Goal: Information Seeking & Learning: Check status

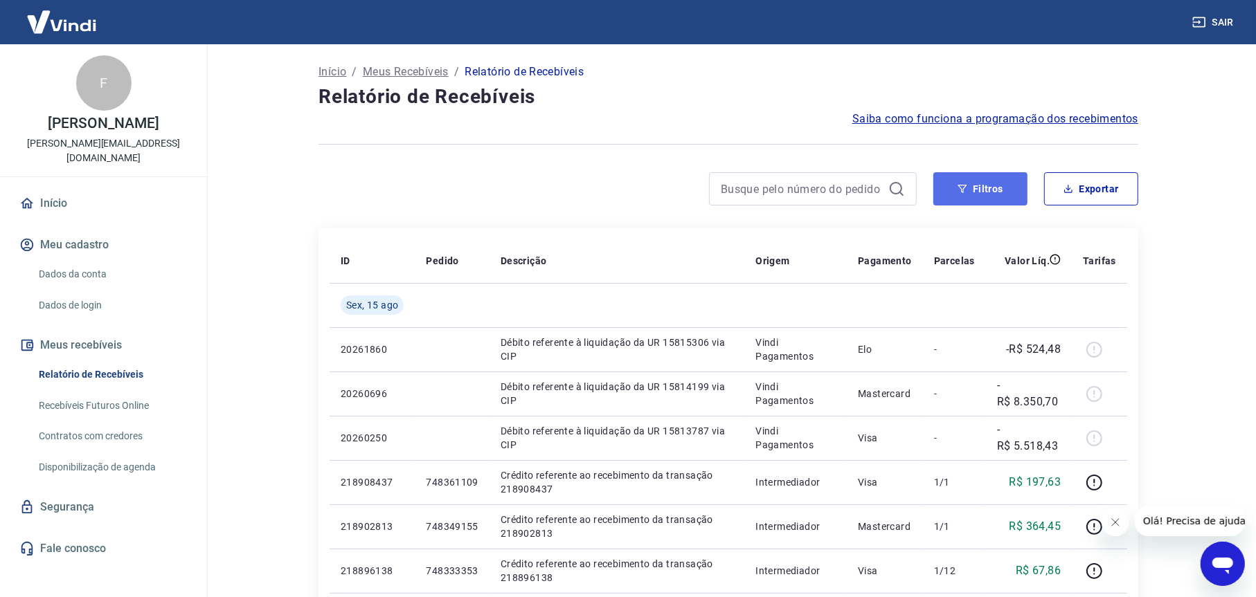
click at [975, 190] on button "Filtros" at bounding box center [980, 188] width 94 height 33
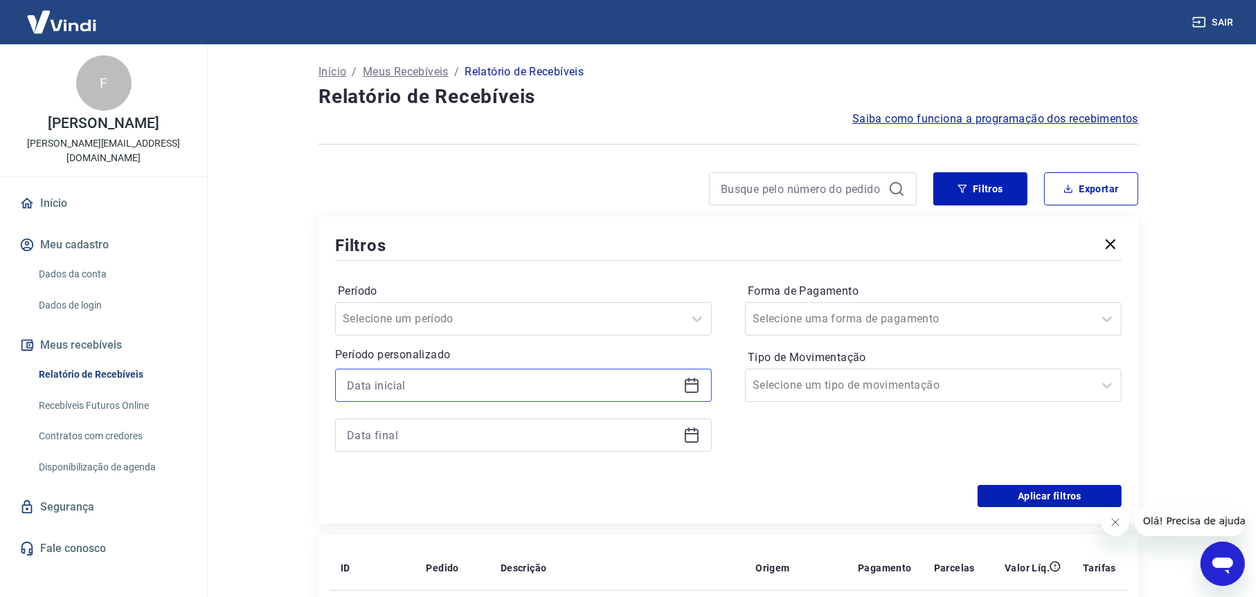
click at [431, 387] on input at bounding box center [512, 385] width 331 height 21
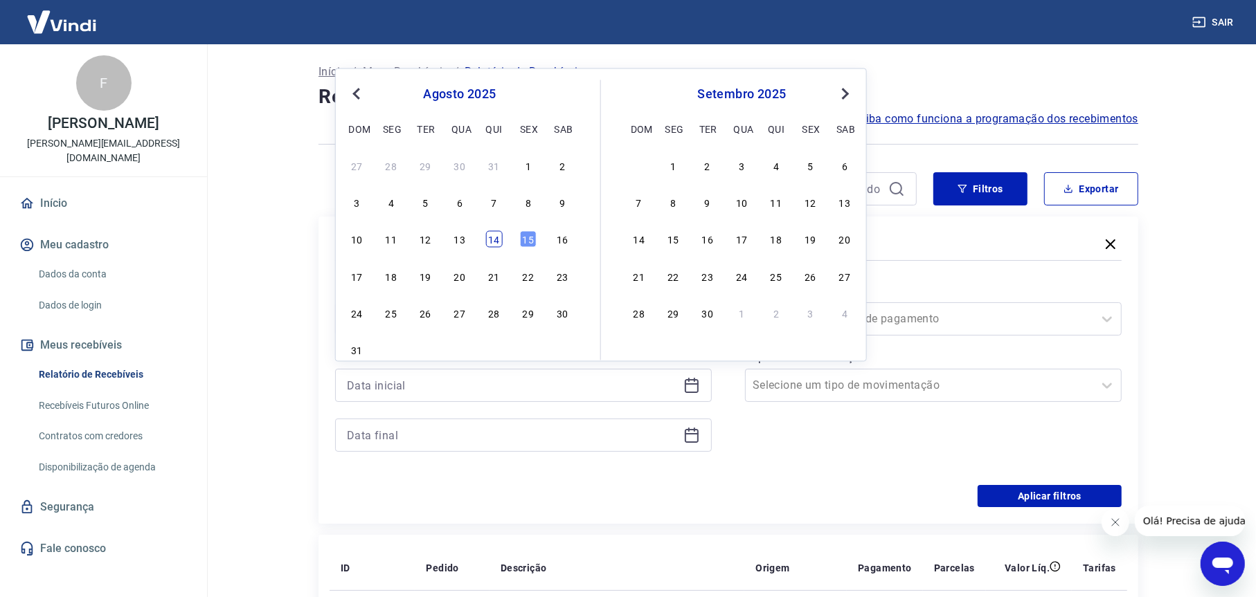
click at [492, 241] on div "14" at bounding box center [493, 239] width 17 height 17
type input "[DATE]"
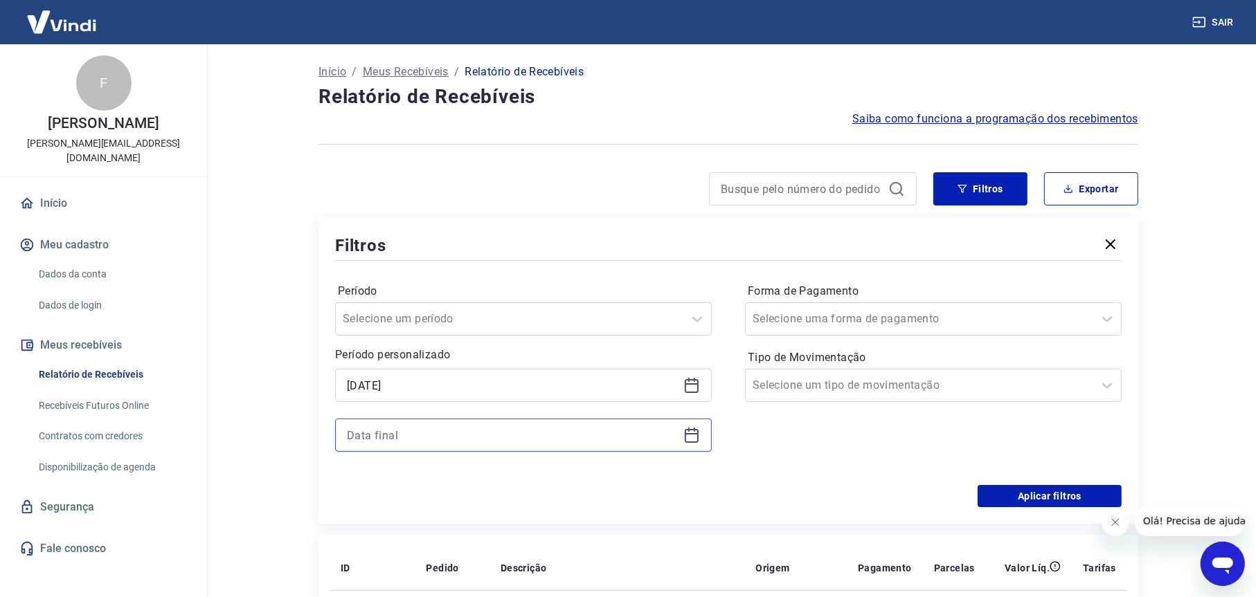
click at [429, 428] on input at bounding box center [512, 435] width 331 height 21
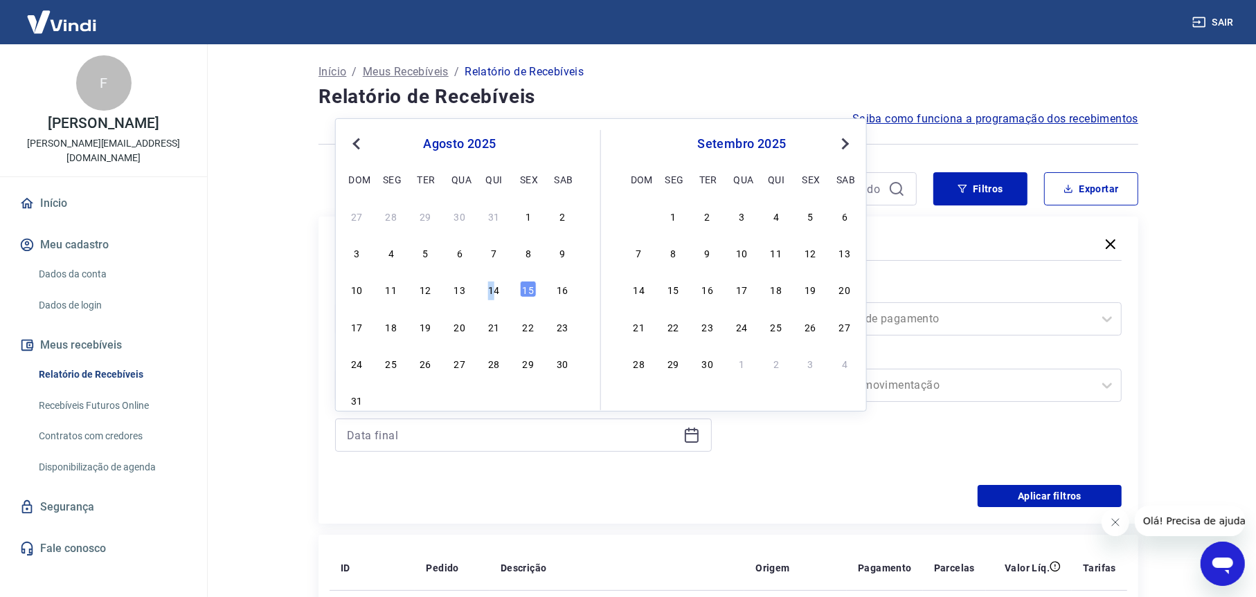
drag, startPoint x: 490, startPoint y: 288, endPoint x: 930, endPoint y: 345, distance: 443.3
click at [492, 289] on div "14" at bounding box center [493, 289] width 17 height 17
type input "[DATE]"
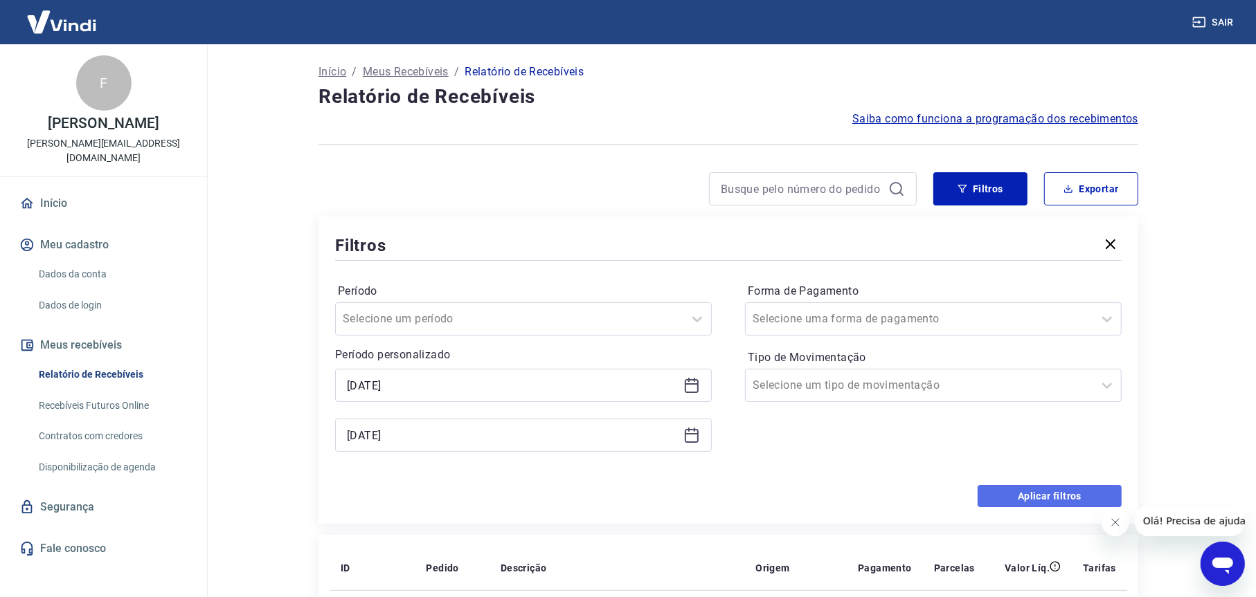
drag, startPoint x: 1068, startPoint y: 496, endPoint x: 4, endPoint y: 13, distance: 1168.3
click at [1068, 496] on button "Aplicar filtros" at bounding box center [1050, 496] width 144 height 22
